Goal: Information Seeking & Learning: Check status

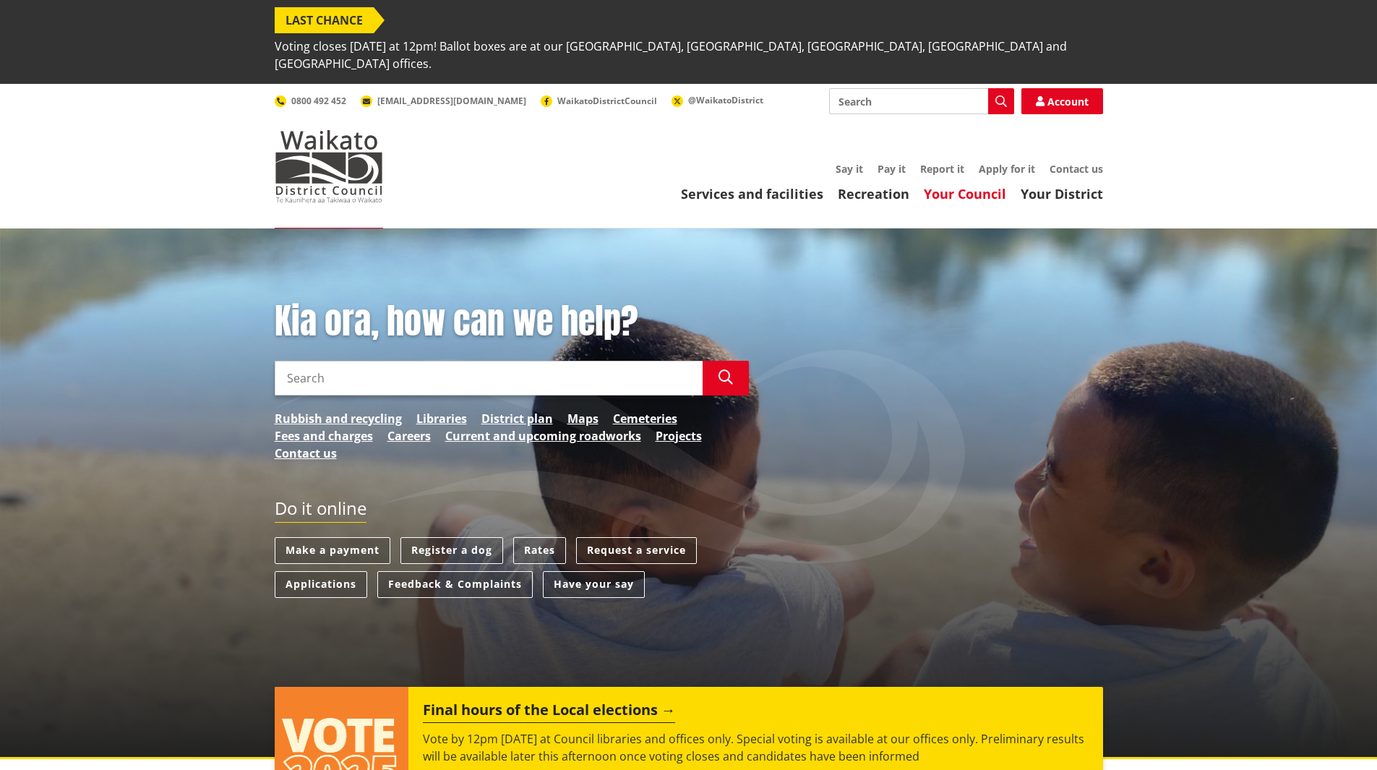
click at [962, 185] on link "Your Council" at bounding box center [965, 193] width 82 height 17
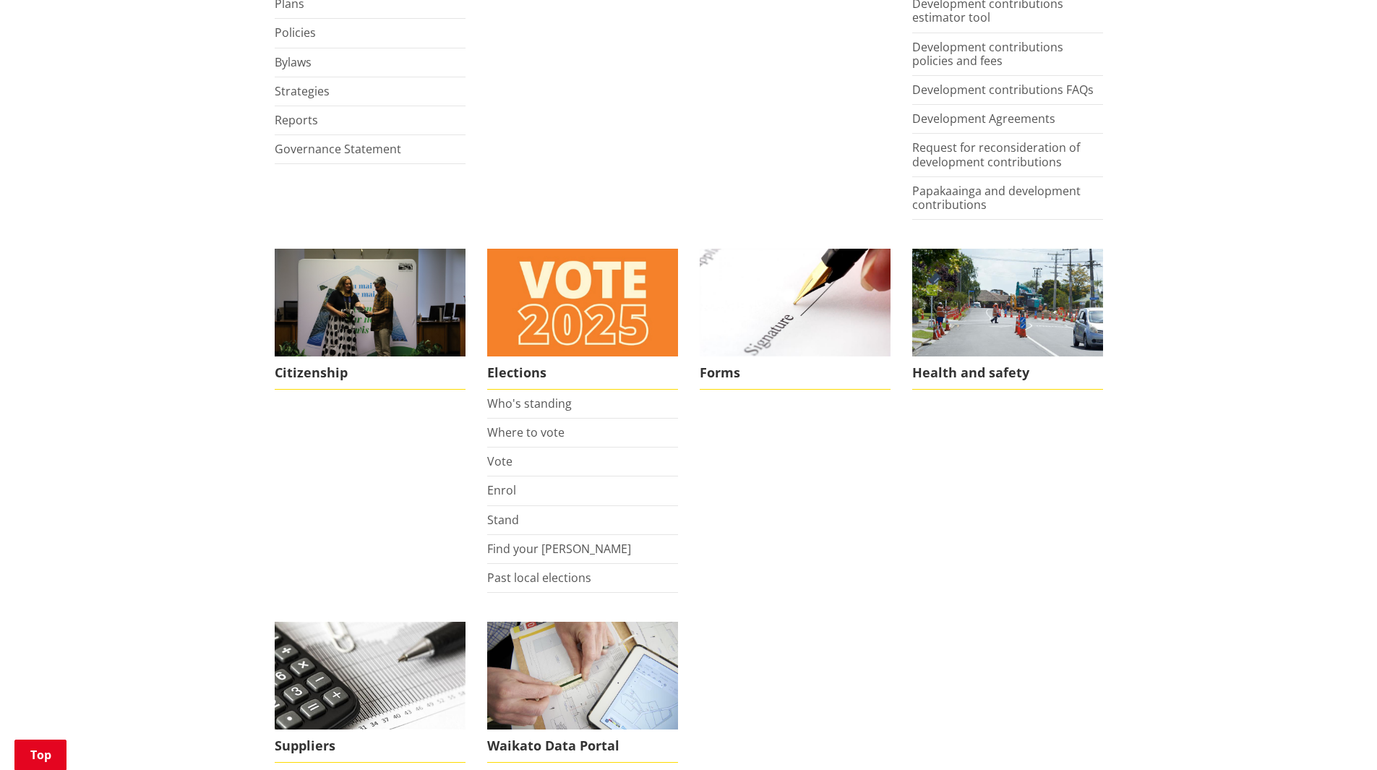
scroll to position [1085, 0]
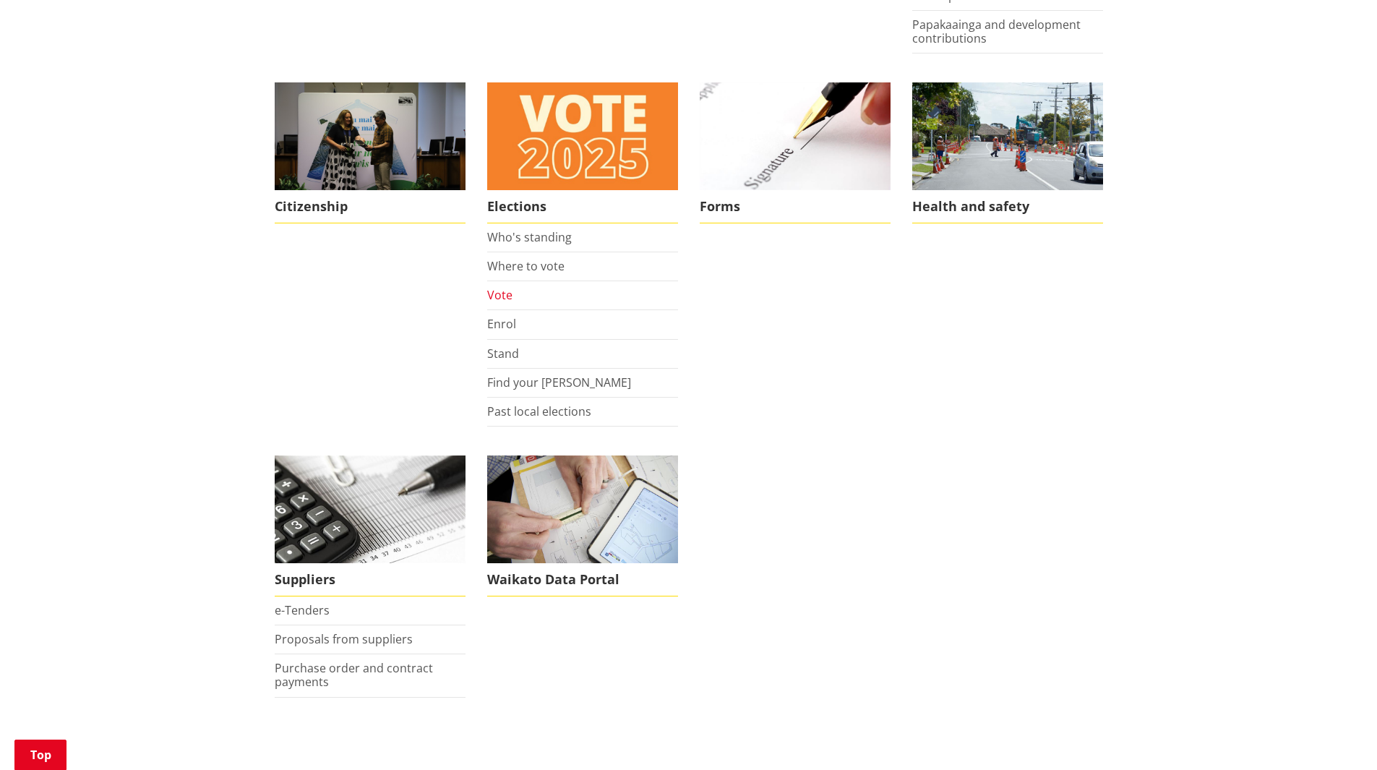
click at [505, 287] on link "Vote" at bounding box center [499, 295] width 25 height 16
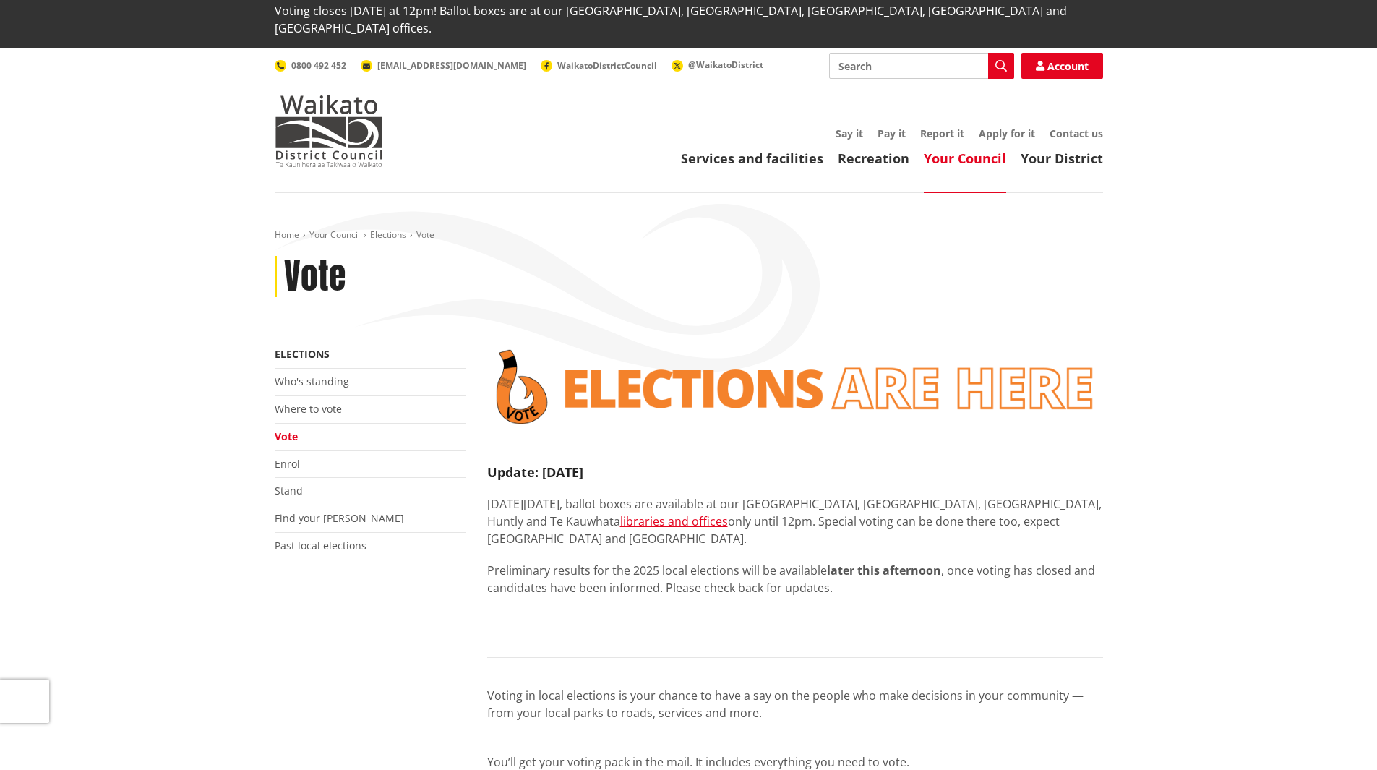
scroll to position [434, 0]
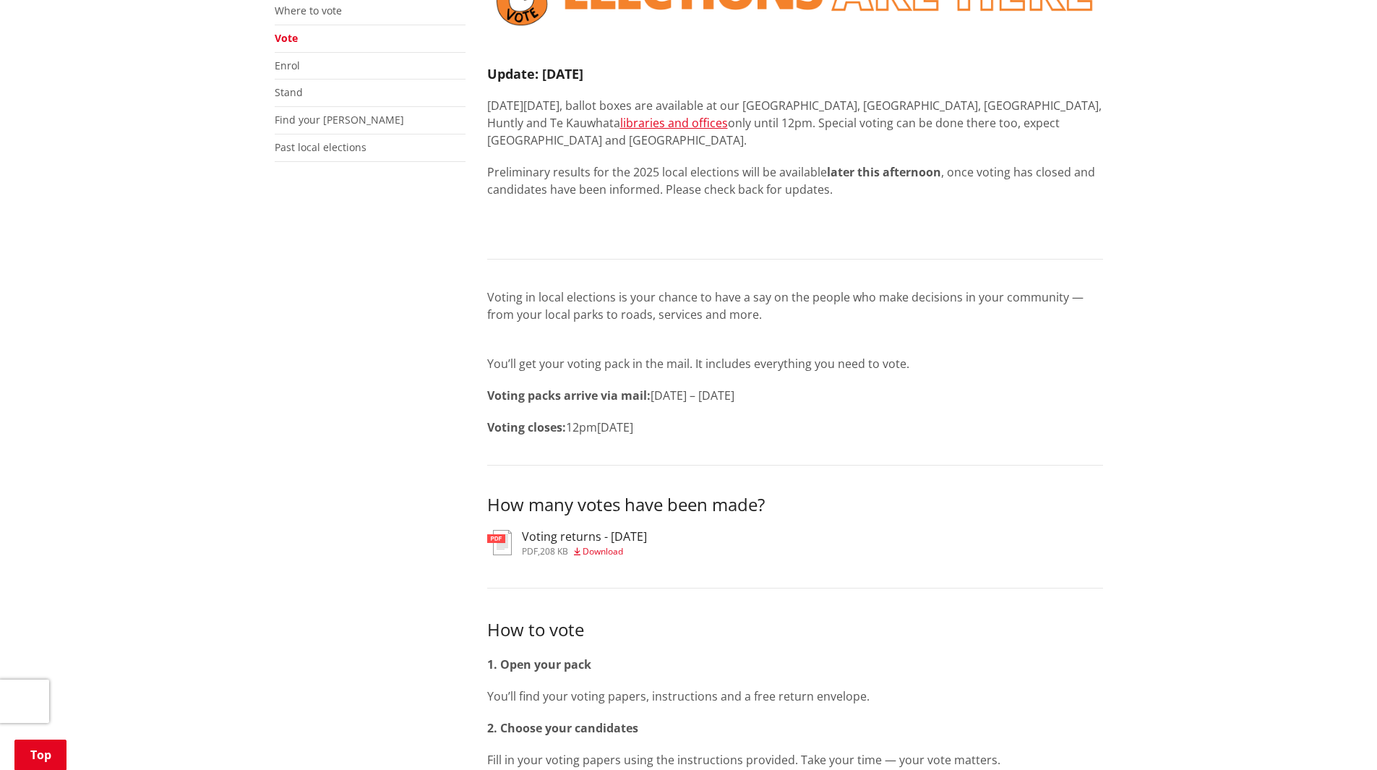
click at [644, 530] on h3 "Voting returns - [DATE]" at bounding box center [584, 537] width 125 height 14
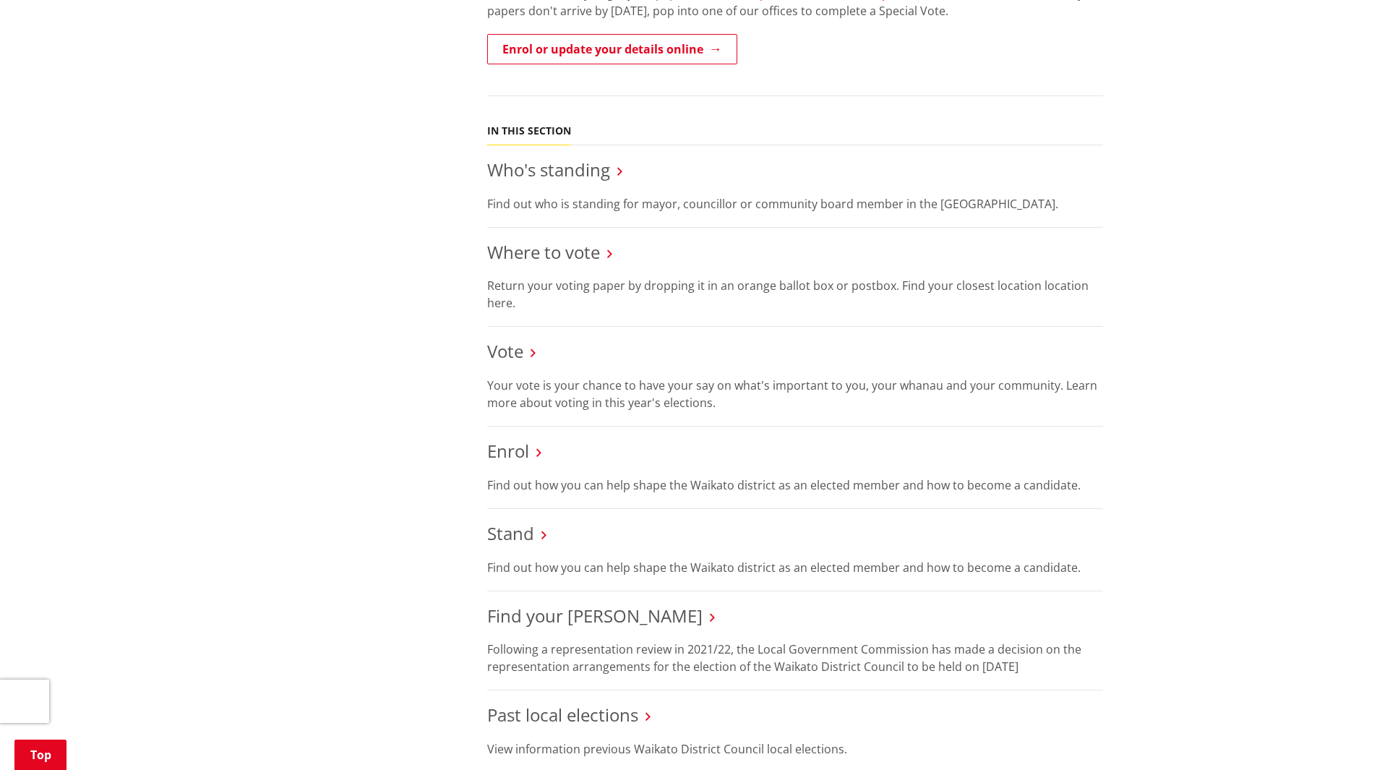
scroll to position [506, 0]
